Goal: Task Accomplishment & Management: Manage account settings

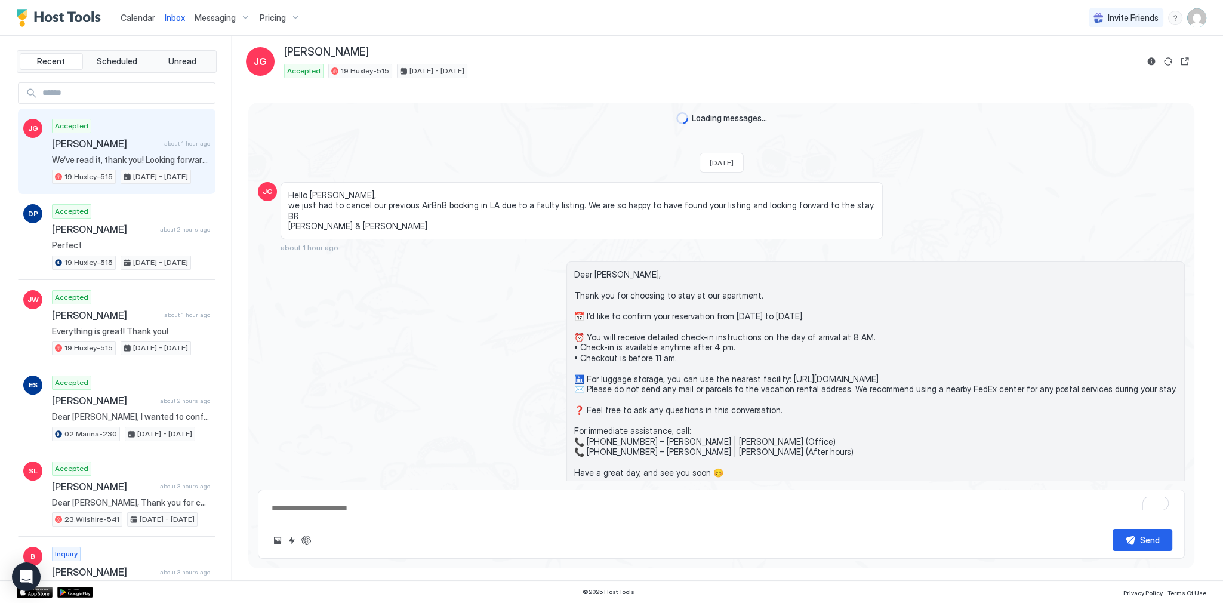
scroll to position [343, 0]
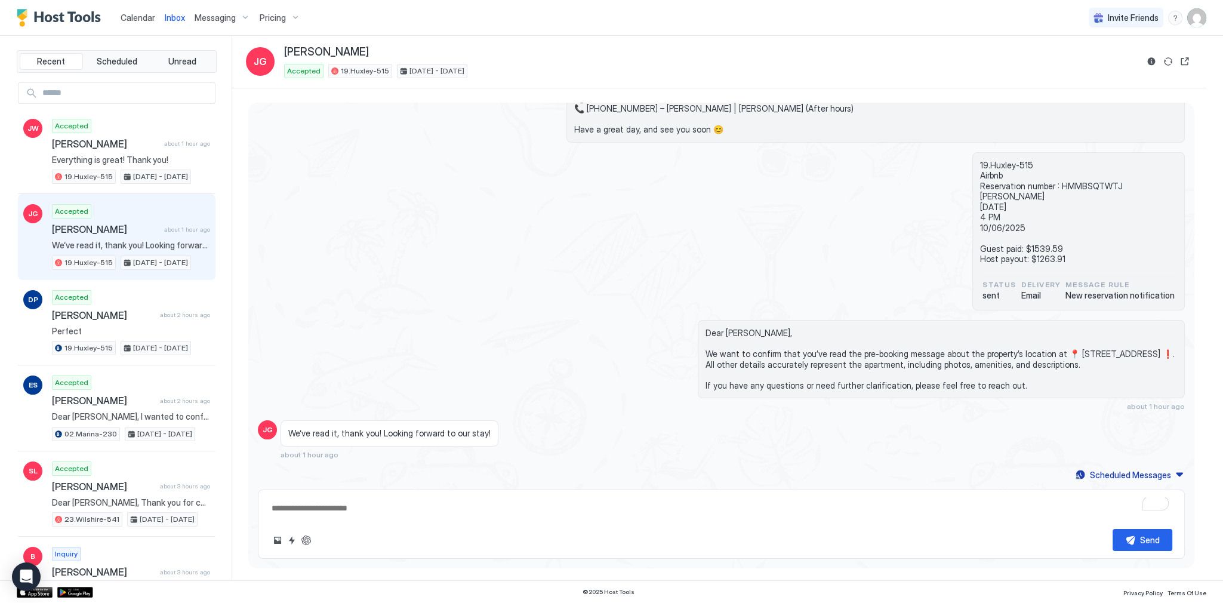
type textarea "*"
click at [1190, 24] on img "User profile" at bounding box center [1196, 17] width 19 height 19
click at [1150, 60] on div "Settings" at bounding box center [1130, 67] width 152 height 21
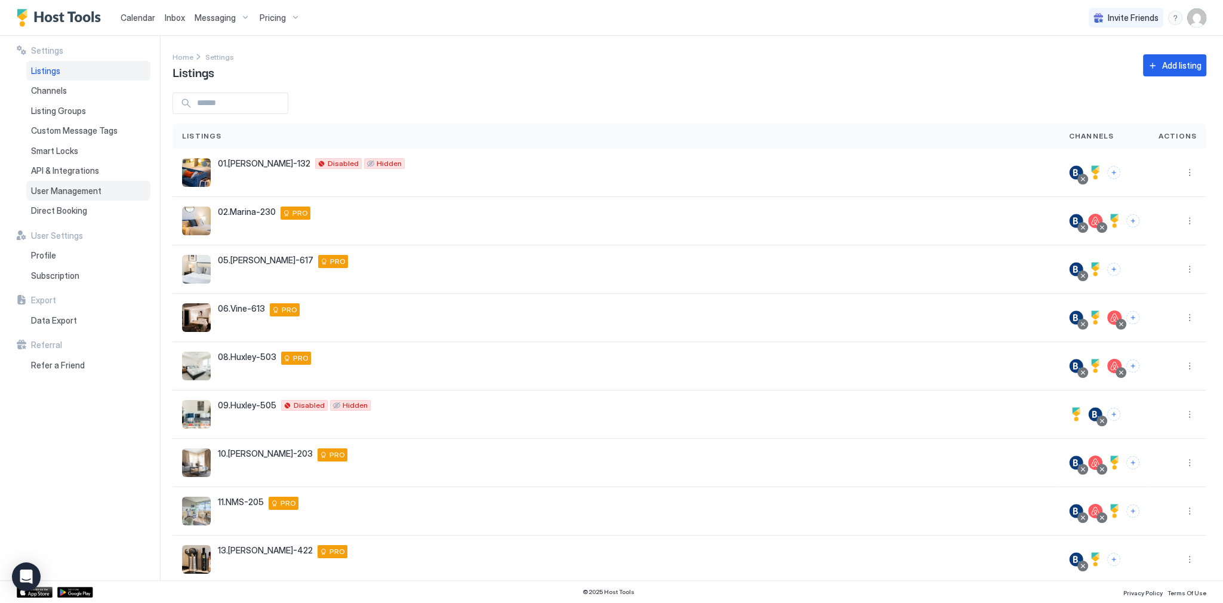
click at [75, 181] on div "User Management" at bounding box center [88, 191] width 124 height 20
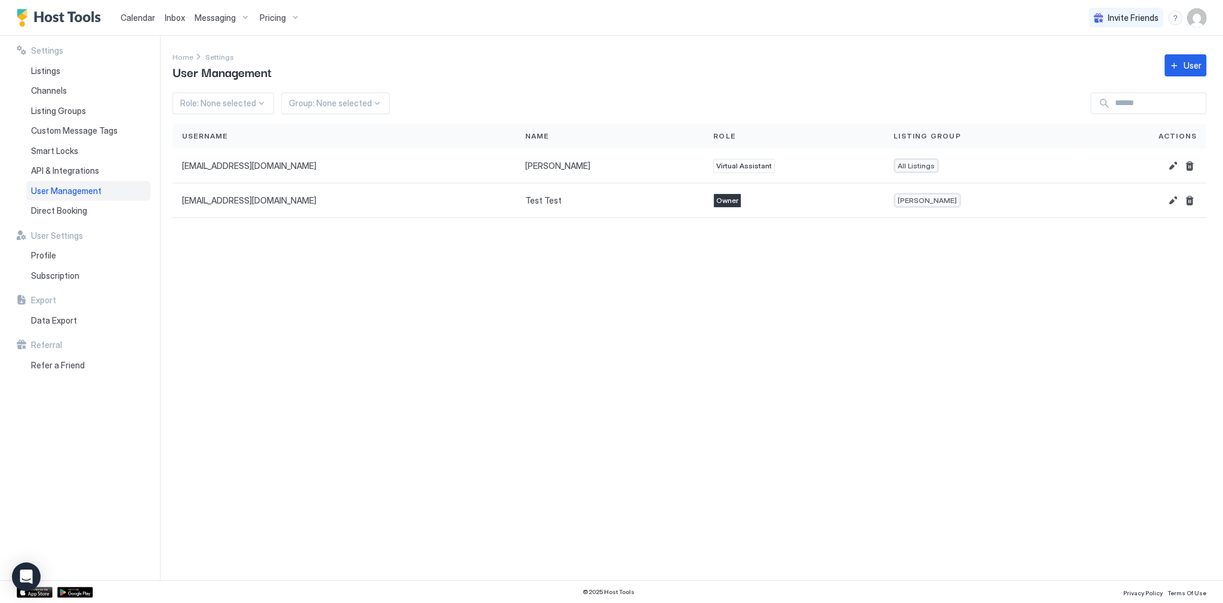
click at [762, 93] on div "Role: None selected Group: None selected" at bounding box center [690, 103] width 1034 height 21
click at [169, 19] on span "Inbox" at bounding box center [175, 18] width 20 height 10
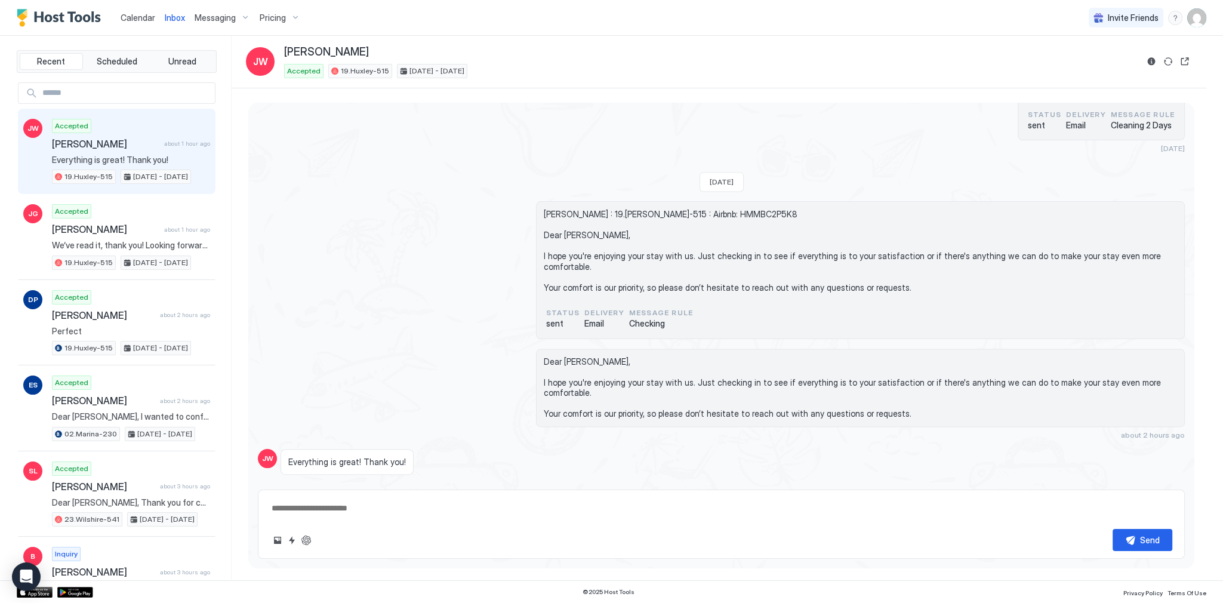
scroll to position [2389, 0]
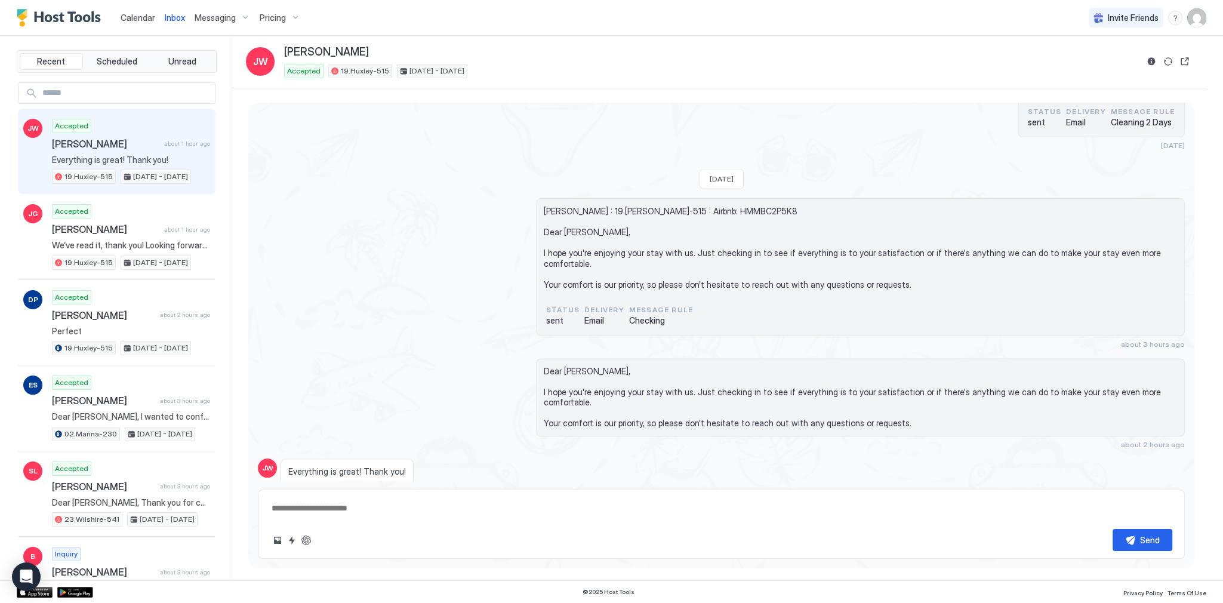
drag, startPoint x: 429, startPoint y: 156, endPoint x: 346, endPoint y: 1, distance: 175.2
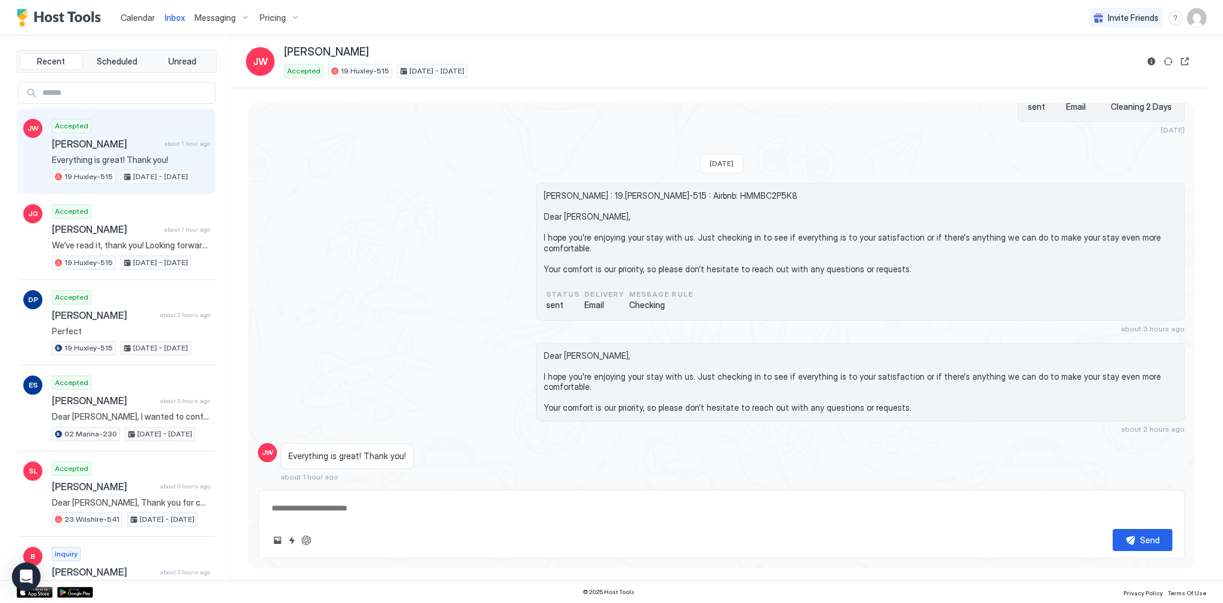
type textarea "*"
click at [1203, 21] on img "User profile" at bounding box center [1196, 17] width 19 height 19
click at [1128, 59] on div "Settings" at bounding box center [1130, 67] width 152 height 21
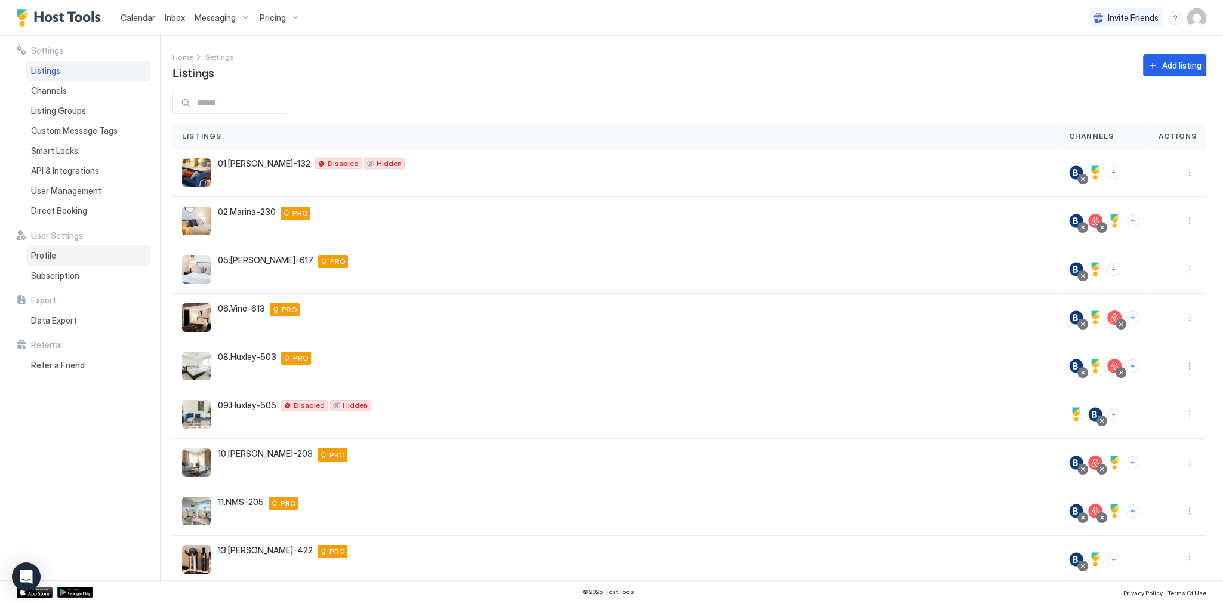
click at [93, 263] on div "Profile" at bounding box center [88, 255] width 124 height 20
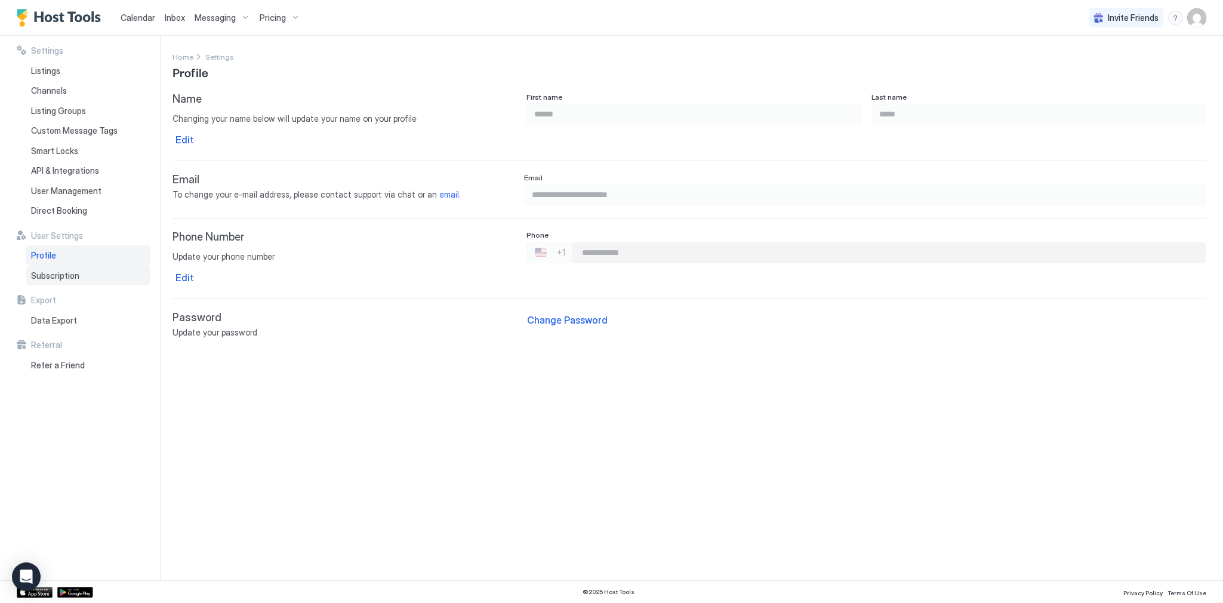
click at [90, 282] on div "Subscription" at bounding box center [88, 276] width 124 height 20
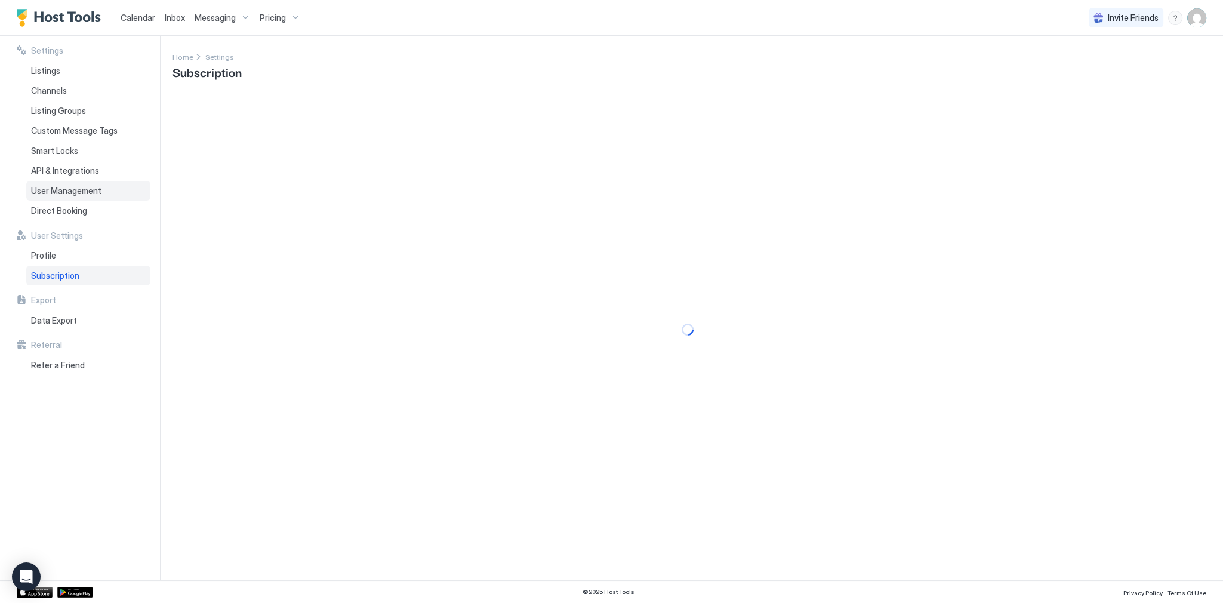
click at [86, 198] on div "User Management" at bounding box center [88, 191] width 124 height 20
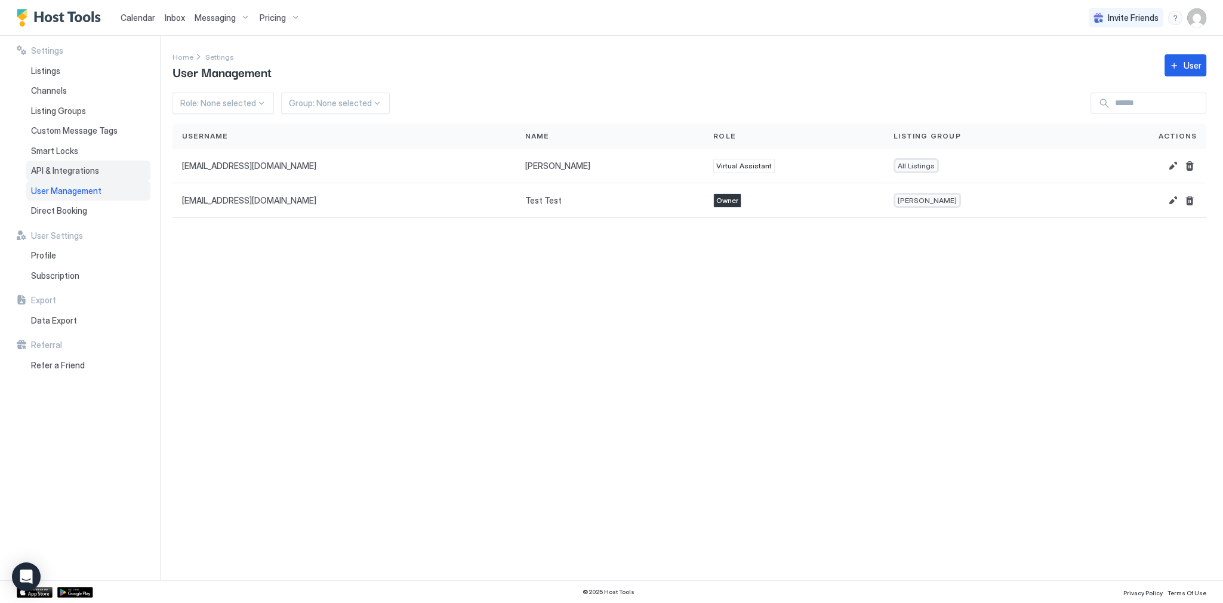
click at [105, 161] on div "API & Integrations" at bounding box center [88, 171] width 124 height 20
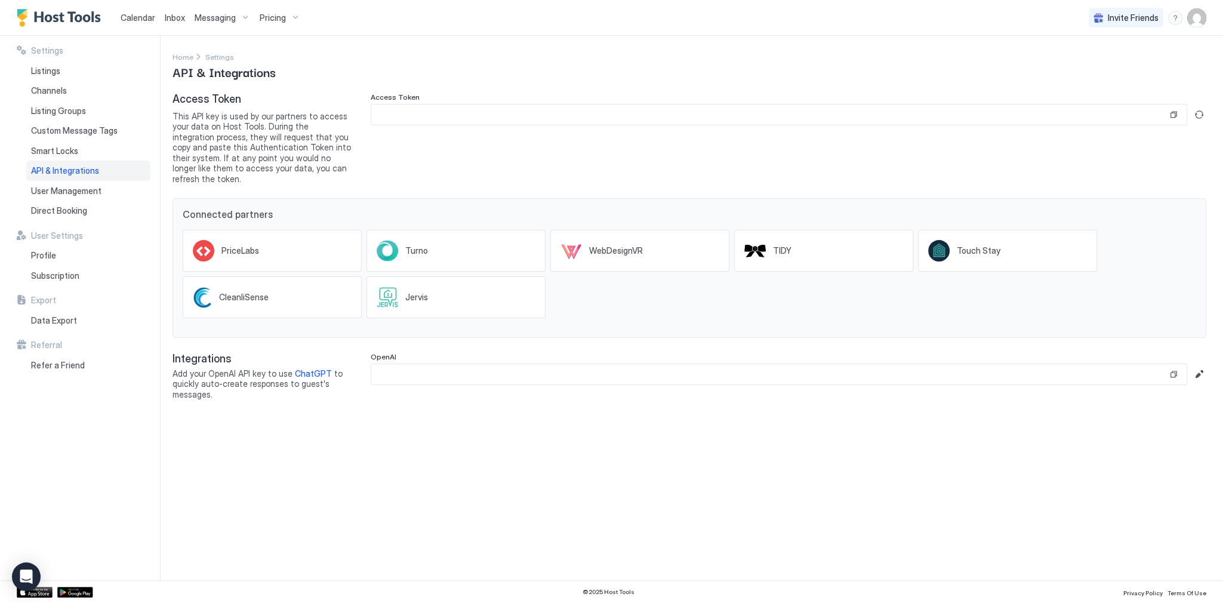
click at [982, 320] on div "Connected partners PriceLabs Turno WebDesignVR TIDY Touch Stay CleanliSense Jer…" at bounding box center [690, 268] width 1034 height 140
click at [962, 245] on span "Touch Stay" at bounding box center [979, 250] width 44 height 11
click at [798, 270] on div "PriceLabs Turno WebDesignVR TIDY Touch Stay CleanliSense Jervis" at bounding box center [690, 273] width 1014 height 107
click at [439, 292] on div "Jervis" at bounding box center [422, 297] width 35 height 11
click at [724, 288] on div "PriceLabs Turno WebDesignVR TIDY Touch Stay CleanliSense Jervis" at bounding box center [690, 273] width 1014 height 107
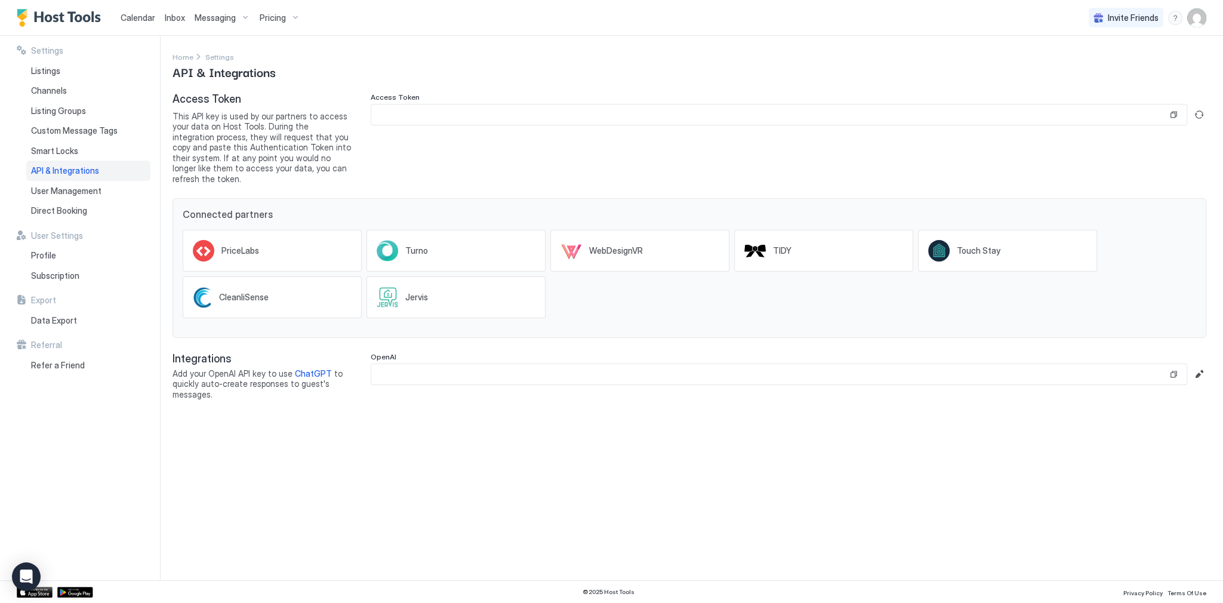
click at [117, 171] on div "API & Integrations" at bounding box center [88, 171] width 124 height 20
click at [213, 60] on span "Settings" at bounding box center [219, 57] width 29 height 9
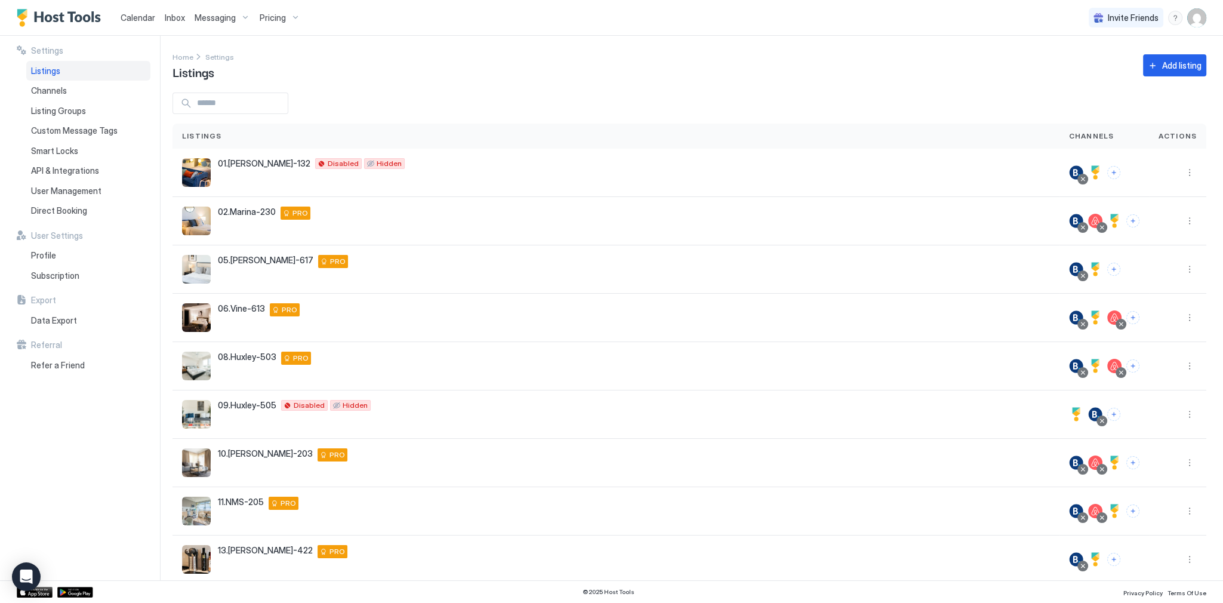
drag, startPoint x: 321, startPoint y: 24, endPoint x: 345, endPoint y: 27, distance: 24.6
click at [335, 30] on div "Calendar Inbox Messaging Pricing Invite Friends SG" at bounding box center [611, 18] width 1223 height 36
